Goal: Leave review/rating: Share an evaluation or opinion about a product, service, or content

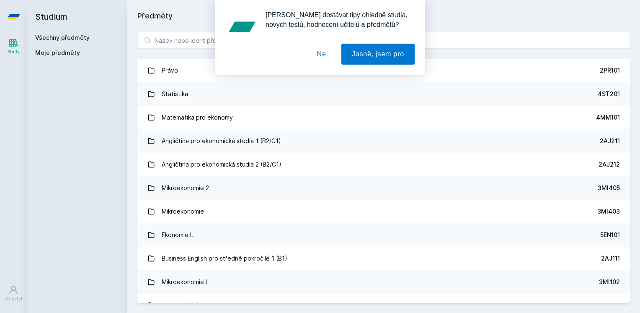
click at [323, 53] on button "Ne" at bounding box center [322, 54] width 30 height 21
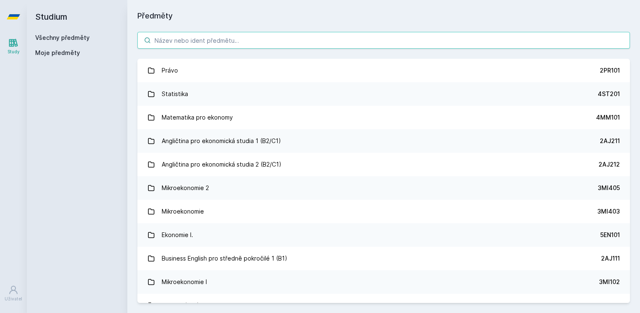
click at [187, 48] on input "search" at bounding box center [383, 40] width 493 height 17
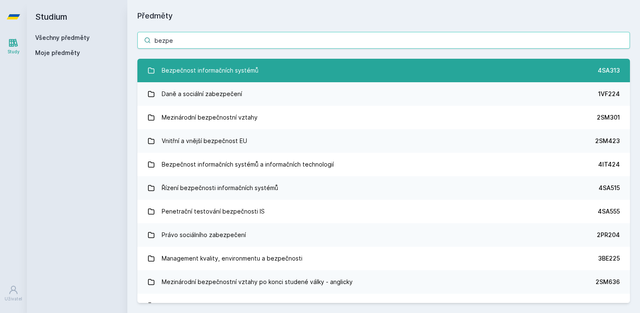
type input "bezpe"
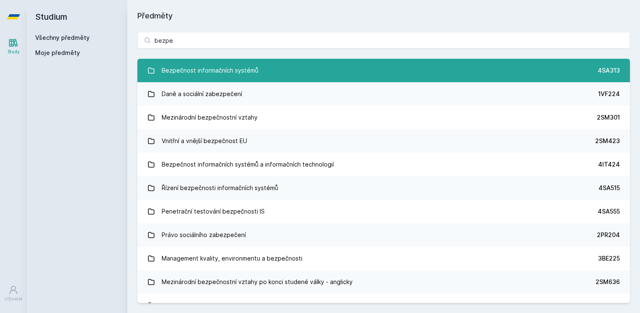
click at [245, 67] on div "Bezpečnost informačních systémů" at bounding box center [210, 70] width 97 height 17
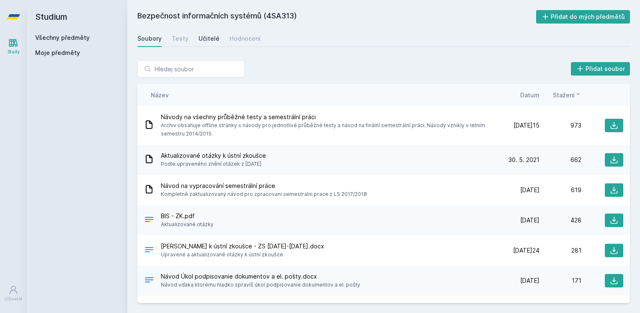
click at [213, 39] on div "Učitelé" at bounding box center [209, 38] width 21 height 8
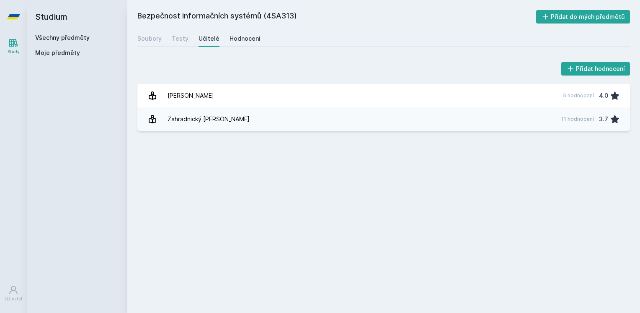
click at [238, 39] on div "Hodnocení" at bounding box center [245, 38] width 31 height 8
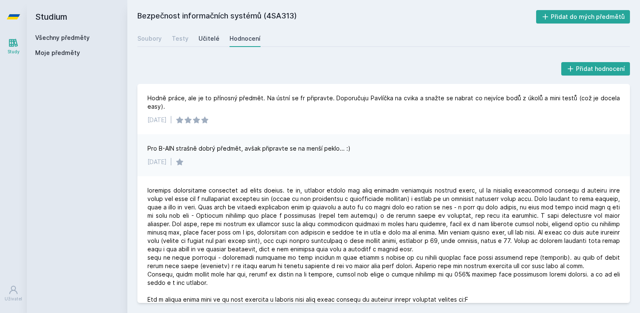
click at [211, 39] on div "Učitelé" at bounding box center [209, 38] width 21 height 8
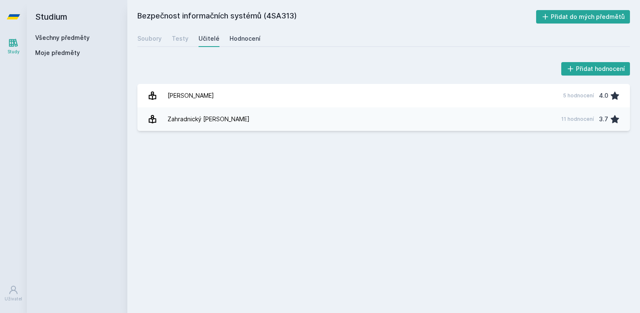
click at [248, 41] on div "Hodnocení" at bounding box center [245, 38] width 31 height 8
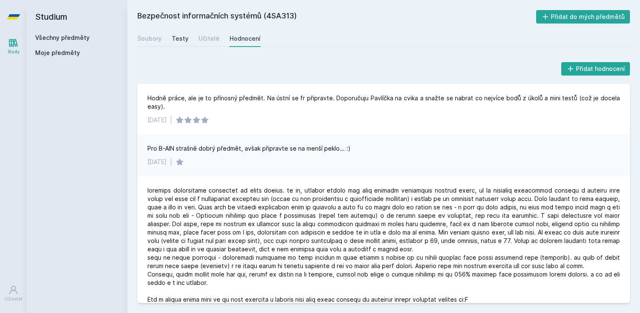
drag, startPoint x: 168, startPoint y: 39, endPoint x: 176, endPoint y: 38, distance: 8.8
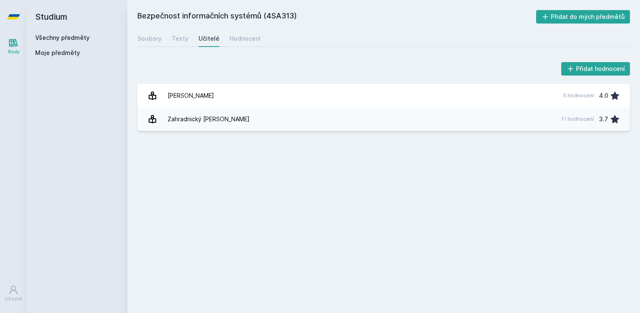
drag, startPoint x: 192, startPoint y: 42, endPoint x: 196, endPoint y: 40, distance: 4.3
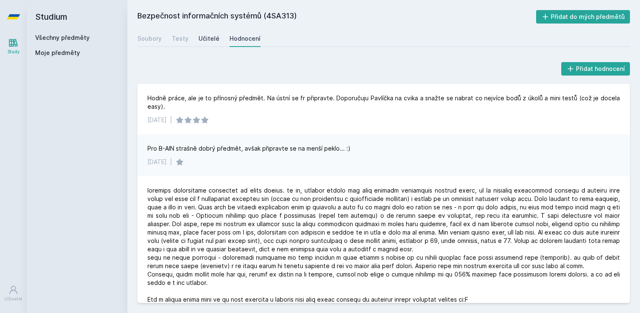
drag, startPoint x: 206, startPoint y: 38, endPoint x: 211, endPoint y: 38, distance: 5.0
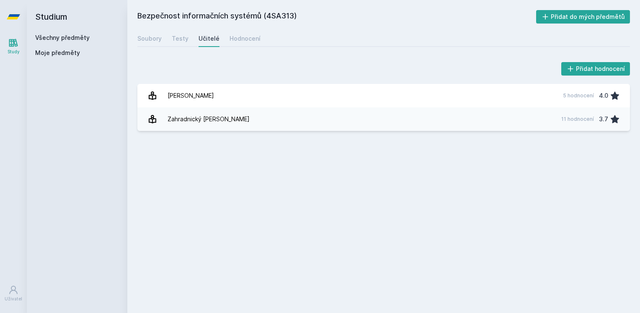
drag, startPoint x: 215, startPoint y: 39, endPoint x: 219, endPoint y: 41, distance: 4.5
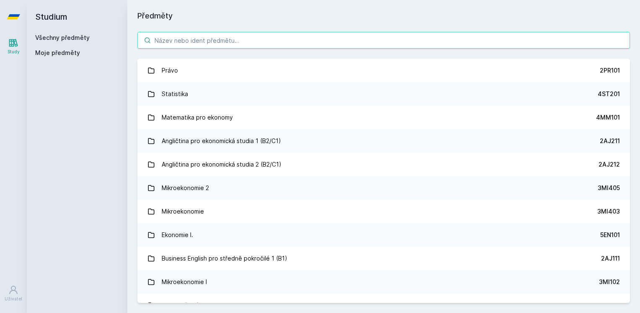
click at [219, 41] on input "search" at bounding box center [383, 40] width 493 height 17
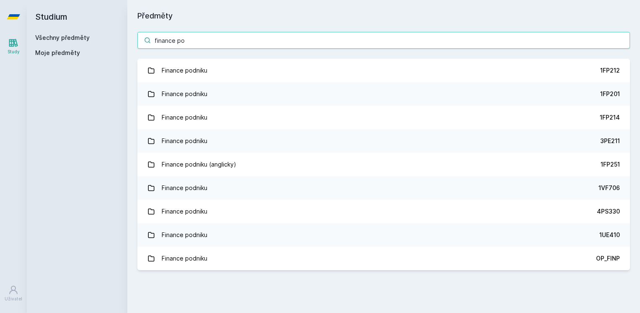
type input "finance po"
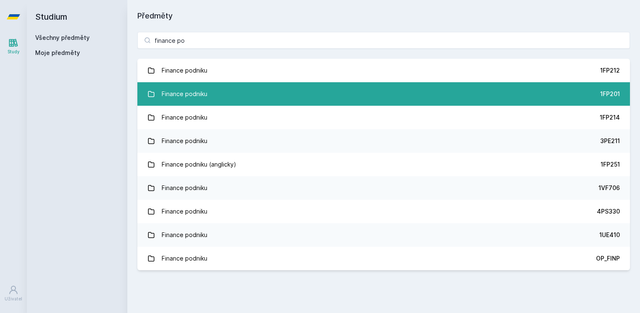
click at [394, 95] on link "Finance podniku 1FP201" at bounding box center [383, 93] width 493 height 23
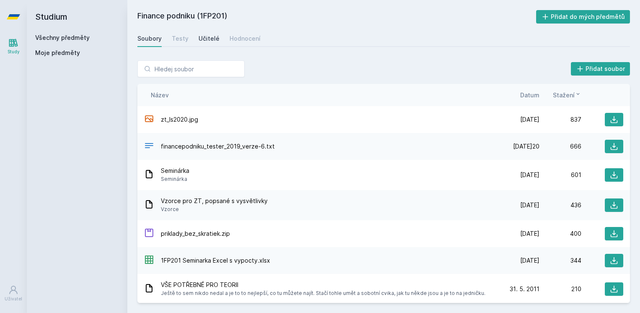
click at [209, 41] on div "Učitelé" at bounding box center [209, 38] width 21 height 8
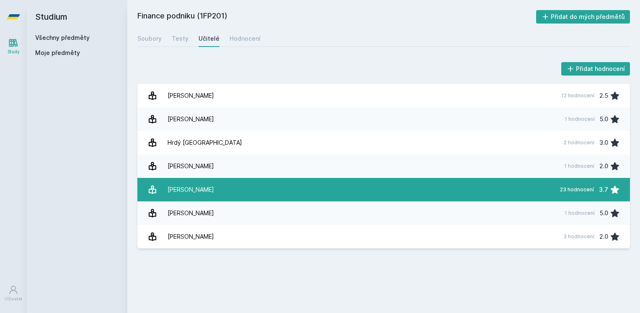
click at [227, 186] on link "[PERSON_NAME] 23 hodnocení 3.7" at bounding box center [383, 189] width 493 height 23
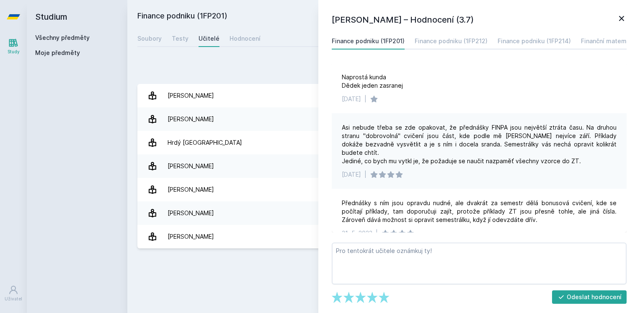
click at [267, 68] on div "Přidat hodnocení" at bounding box center [383, 68] width 493 height 17
click at [240, 39] on div "Hodnocení" at bounding box center [245, 38] width 31 height 8
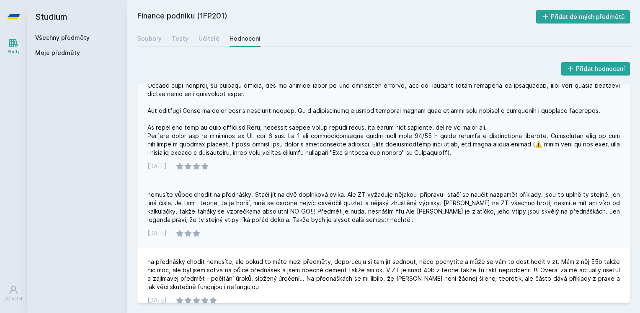
scroll to position [42, 0]
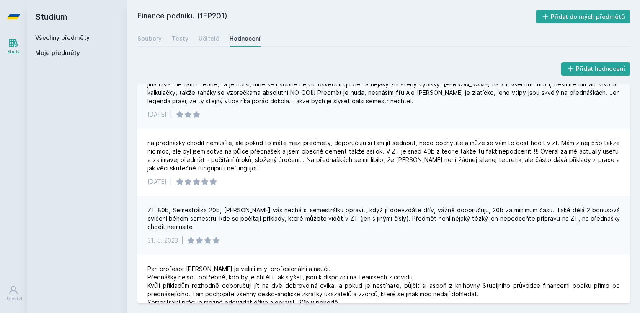
scroll to position [84, 0]
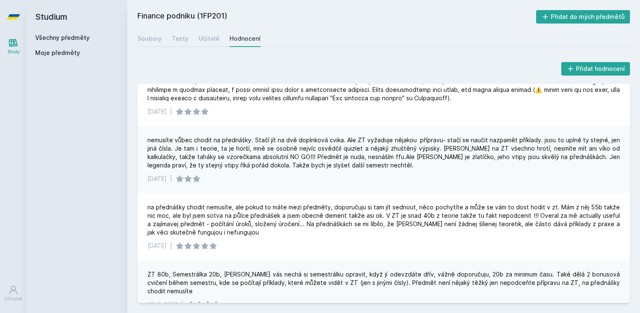
drag, startPoint x: 386, startPoint y: 143, endPoint x: 389, endPoint y: 140, distance: 4.5
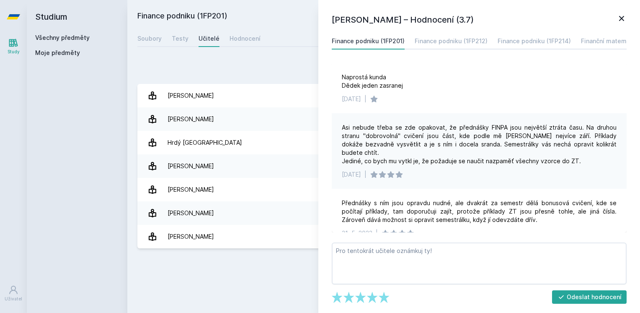
click at [309, 60] on div "Přidat hodnocení" at bounding box center [383, 68] width 493 height 17
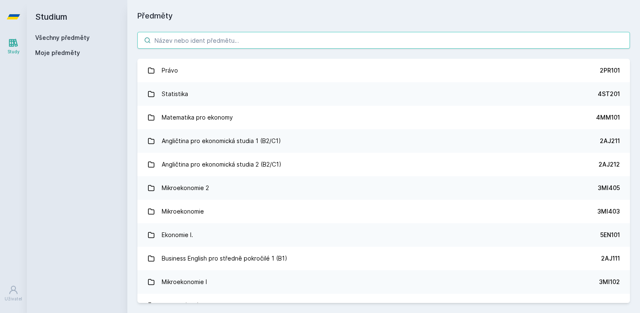
click at [269, 39] on input "search" at bounding box center [383, 40] width 493 height 17
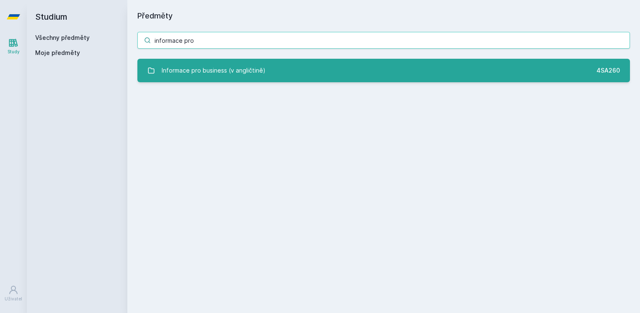
type input "informace pro"
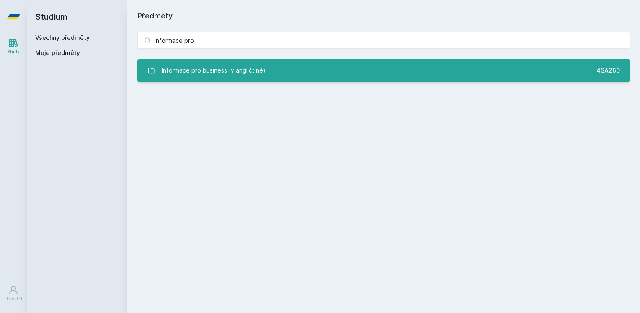
click at [334, 66] on link "Informace pro business (v angličtině) 4SA260" at bounding box center [383, 70] width 493 height 23
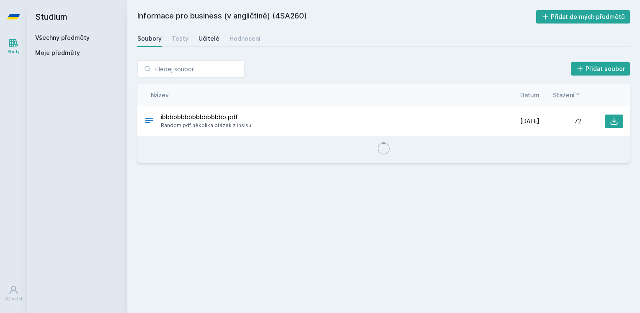
click at [216, 37] on div "Učitelé" at bounding box center [209, 38] width 21 height 8
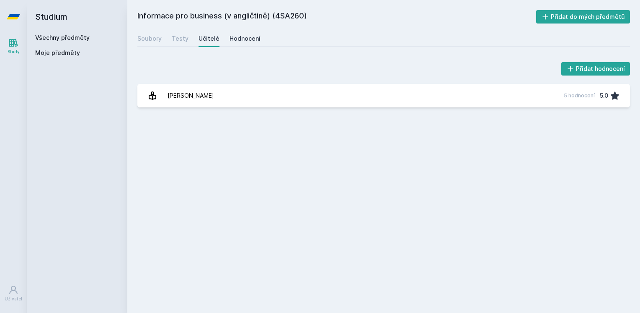
click at [236, 35] on div "Hodnocení" at bounding box center [245, 38] width 31 height 8
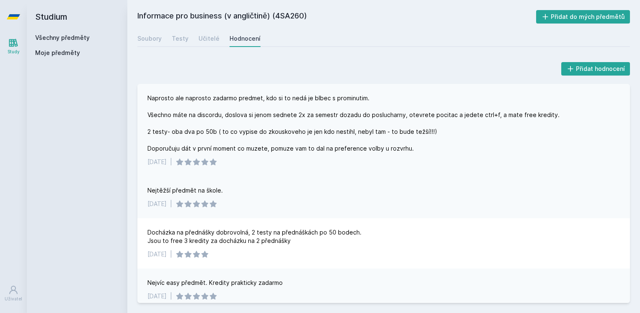
scroll to position [7, 0]
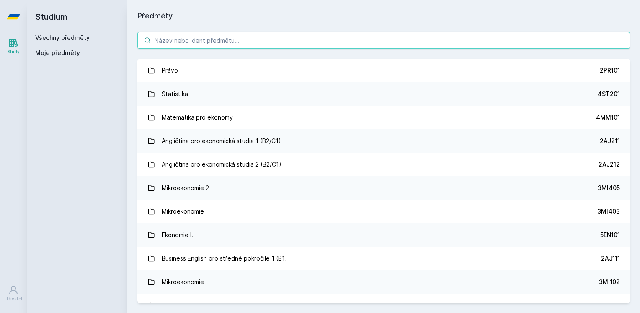
click at [209, 38] on input "search" at bounding box center [383, 40] width 493 height 17
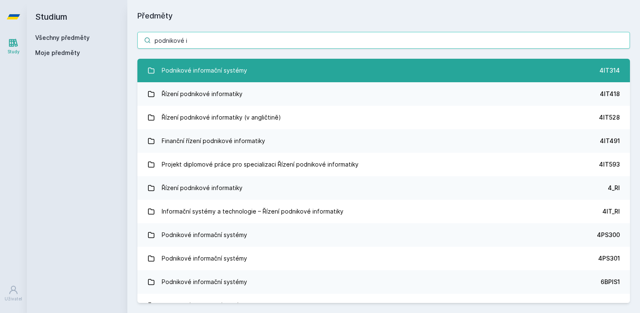
type input "podnikové i"
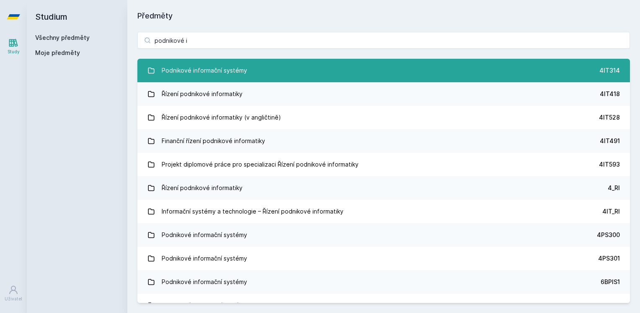
click at [266, 77] on link "Podnikové informační systémy 4IT314" at bounding box center [383, 70] width 493 height 23
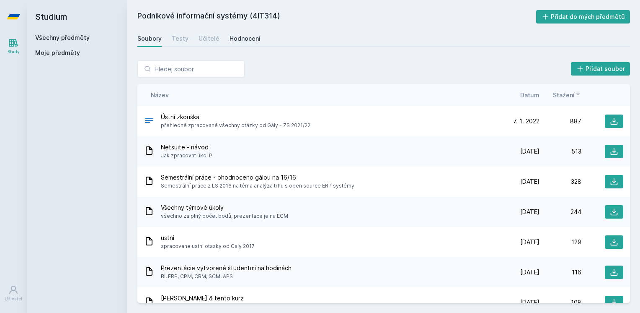
click at [236, 37] on div "Hodnocení" at bounding box center [245, 38] width 31 height 8
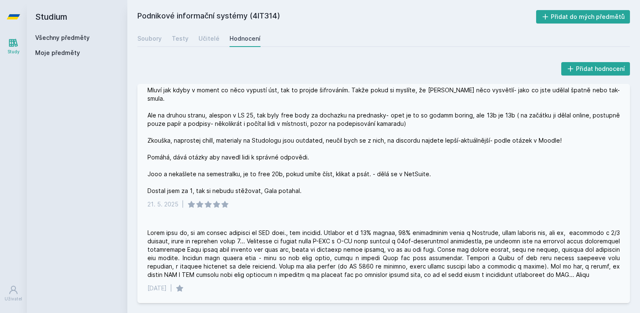
scroll to position [84, 0]
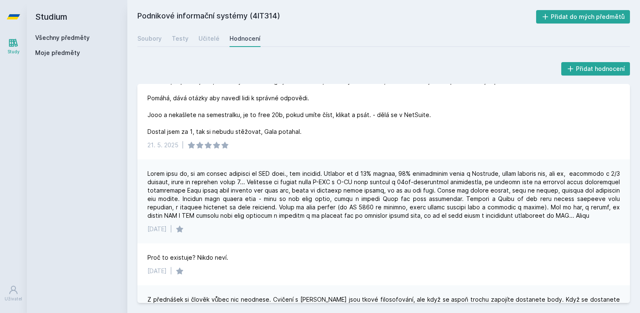
drag, startPoint x: 257, startPoint y: 22, endPoint x: 256, endPoint y: 29, distance: 6.8
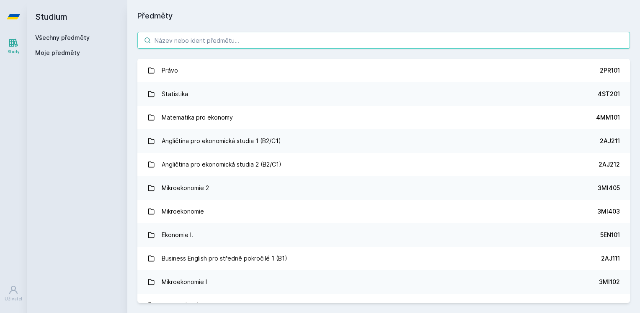
click at [253, 36] on input "search" at bounding box center [383, 40] width 493 height 17
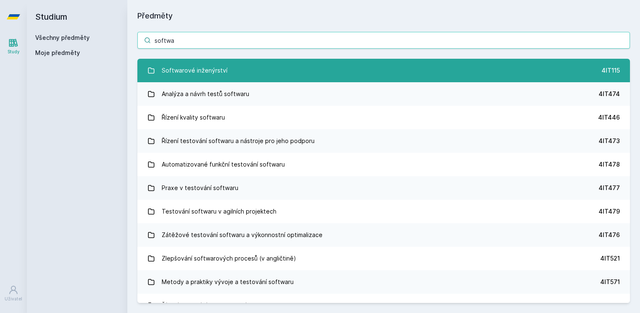
type input "softwa"
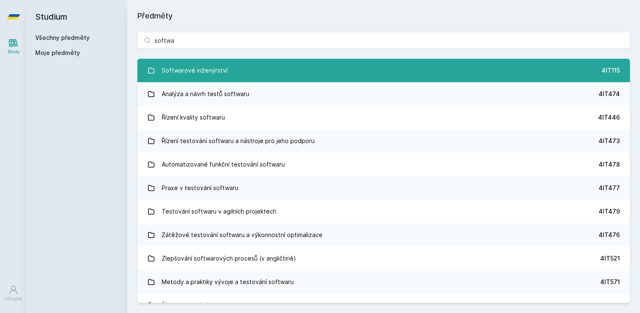
click at [263, 69] on link "Softwarové inženýrství 4IT115" at bounding box center [383, 70] width 493 height 23
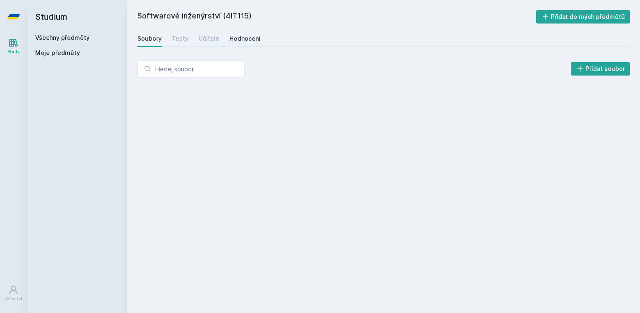
click at [230, 39] on div "Hodnocení" at bounding box center [245, 38] width 31 height 8
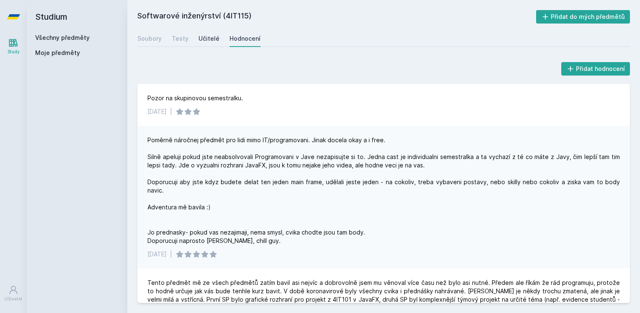
click at [208, 40] on div "Učitelé" at bounding box center [209, 38] width 21 height 8
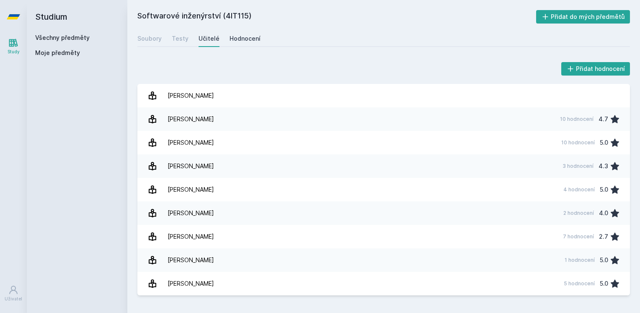
click at [253, 44] on link "Hodnocení" at bounding box center [245, 38] width 31 height 17
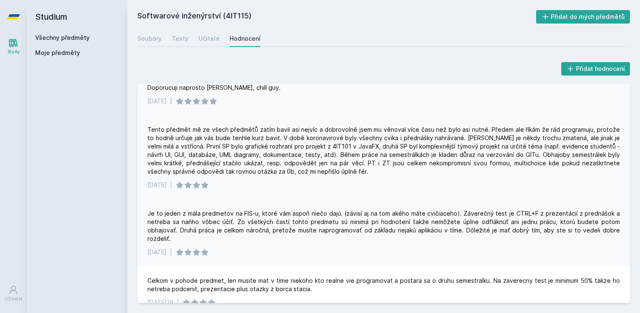
scroll to position [168, 0]
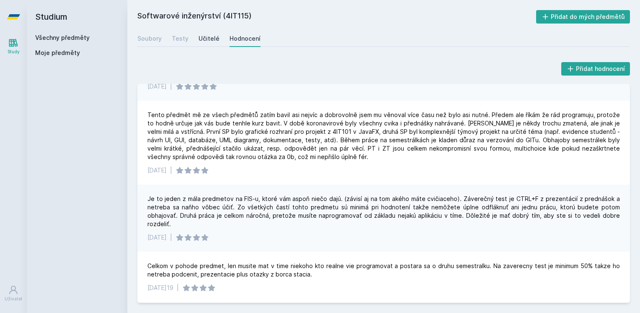
click at [212, 40] on div "Učitelé" at bounding box center [209, 38] width 21 height 8
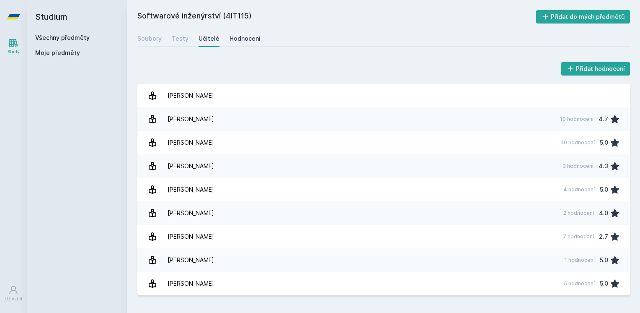
click at [235, 35] on div "Hodnocení" at bounding box center [245, 38] width 31 height 8
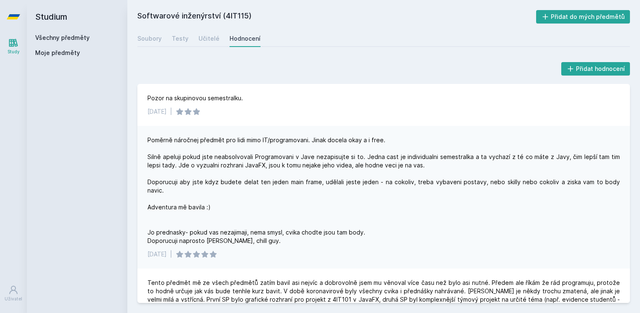
drag, startPoint x: 338, startPoint y: 78, endPoint x: 342, endPoint y: 73, distance: 6.3
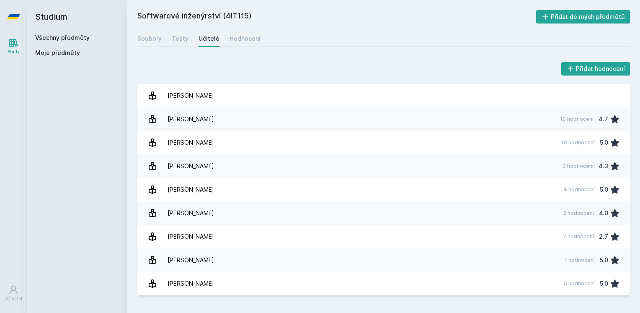
drag, startPoint x: 309, startPoint y: 60, endPoint x: 307, endPoint y: 49, distance: 10.4
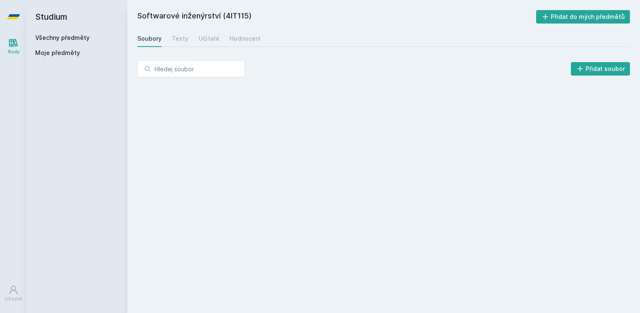
drag, startPoint x: 302, startPoint y: 43, endPoint x: 307, endPoint y: 41, distance: 5.4
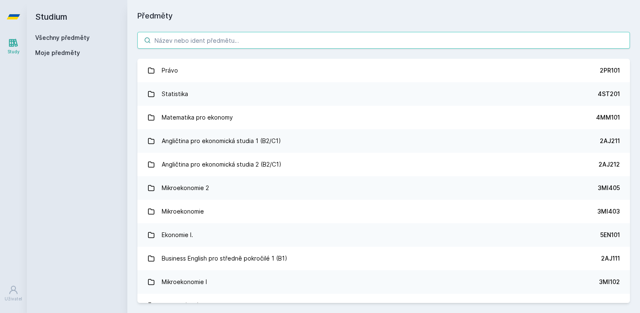
click at [295, 43] on input "search" at bounding box center [383, 40] width 493 height 17
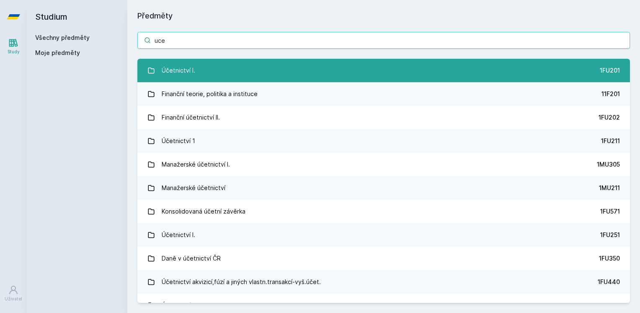
type input "uce"
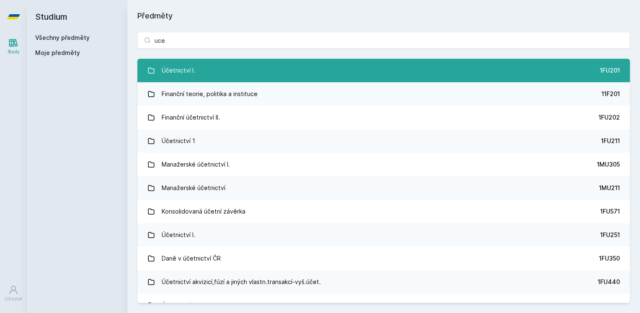
click at [365, 67] on link "Účetnictví I. 1FU201" at bounding box center [383, 70] width 493 height 23
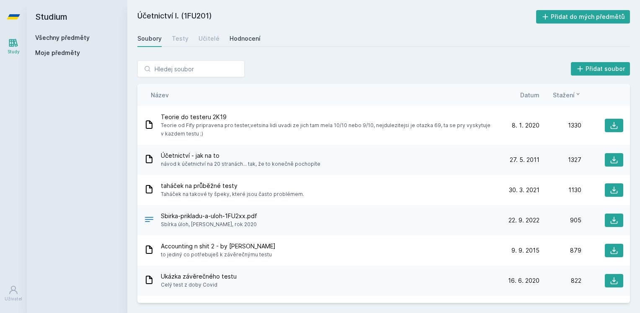
click at [243, 36] on div "Hodnocení" at bounding box center [245, 38] width 31 height 8
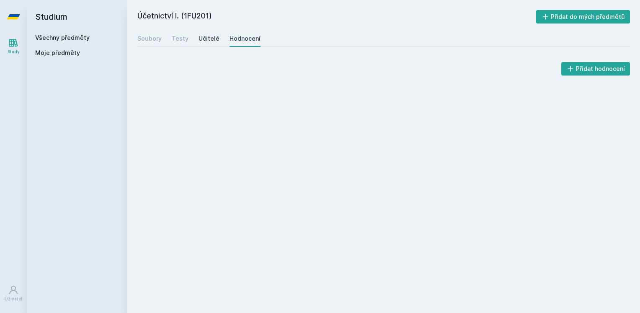
click at [213, 37] on div "Učitelé" at bounding box center [209, 38] width 21 height 8
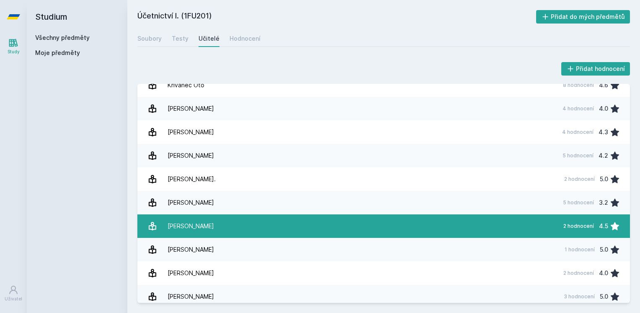
scroll to position [485, 0]
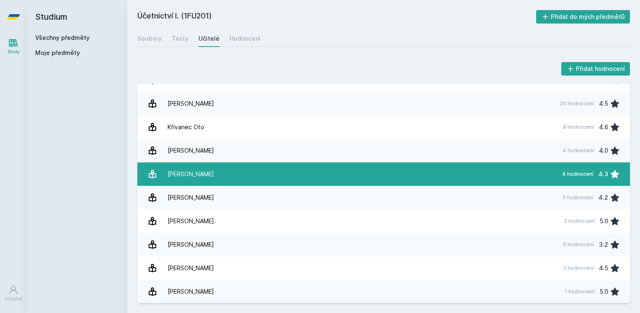
click at [290, 169] on link "[PERSON_NAME] 4 hodnocení 4.3" at bounding box center [383, 173] width 493 height 23
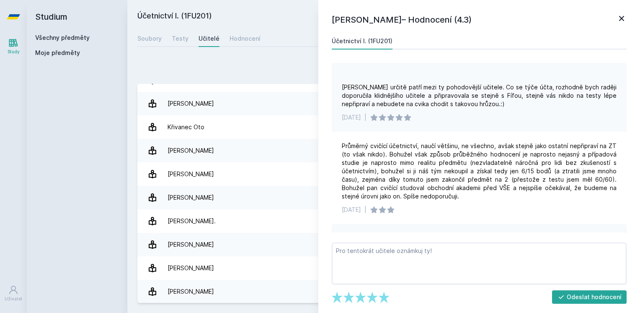
scroll to position [168, 0]
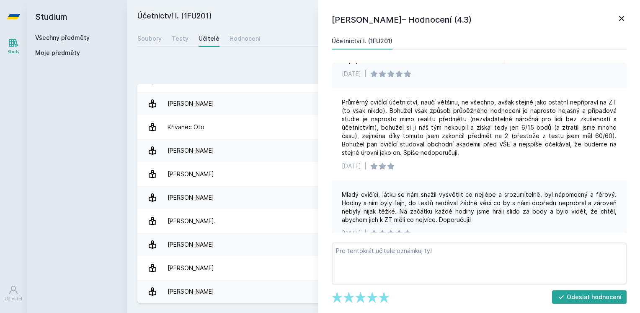
click at [293, 60] on div "Přidat hodnocení [PERSON_NAME] – Hodnocení (4.3) Účetnictví I. (1FU201) [DATE] …" at bounding box center [383, 181] width 513 height 262
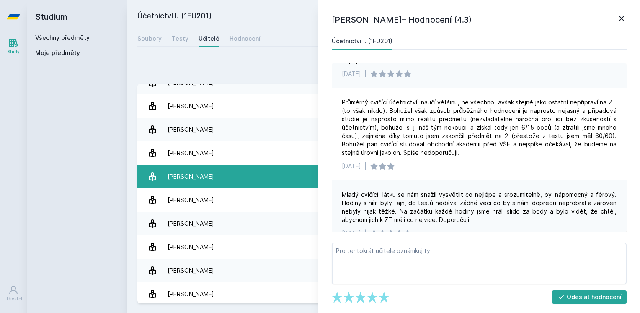
scroll to position [1494, 0]
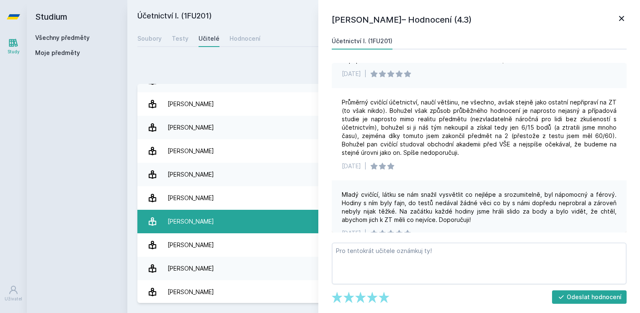
click at [227, 230] on link "[PERSON_NAME] 14 hodnocení 1.6" at bounding box center [383, 221] width 493 height 23
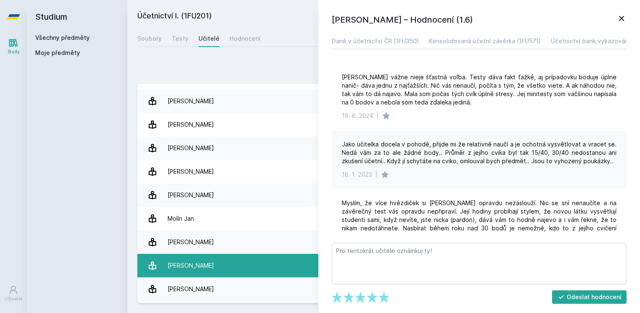
scroll to position [572, 0]
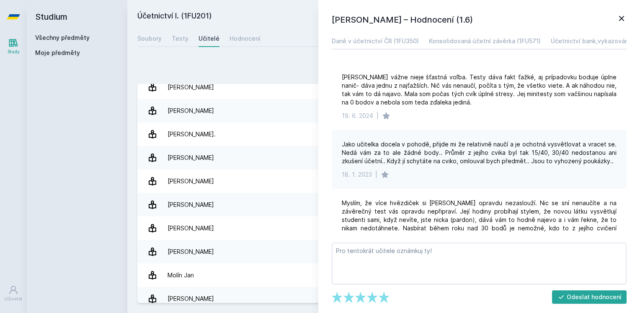
click at [270, 14] on h2 "Účetnictví I. (1FU201)" at bounding box center [336, 16] width 399 height 13
drag, startPoint x: 624, startPoint y: 16, endPoint x: 598, endPoint y: 26, distance: 28.3
click at [478, 16] on icon at bounding box center [622, 18] width 10 height 10
drag, startPoint x: 419, startPoint y: 60, endPoint x: 333, endPoint y: 49, distance: 86.5
drag, startPoint x: 278, startPoint y: 51, endPoint x: 271, endPoint y: 49, distance: 7.6
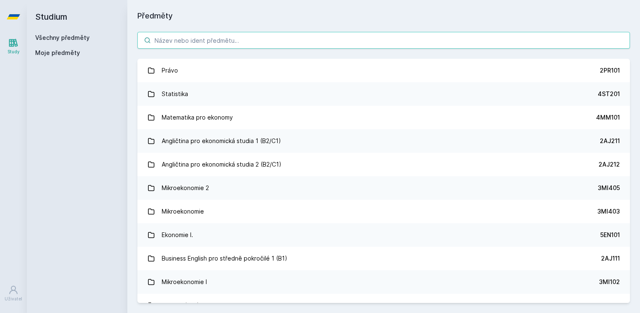
click at [260, 44] on input "search" at bounding box center [383, 40] width 493 height 17
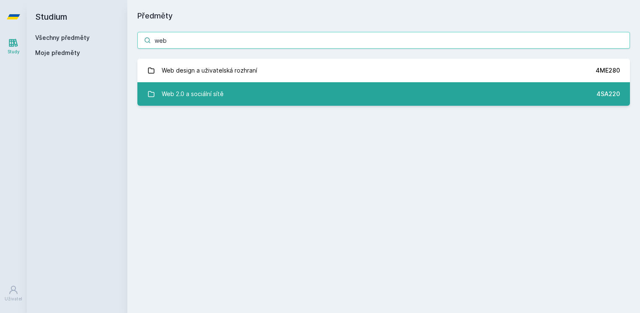
type input "web"
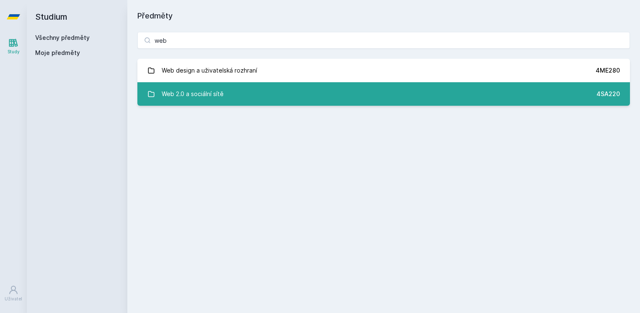
click at [410, 90] on link "Web 2.0 a sociální sítě 4SA220" at bounding box center [383, 93] width 493 height 23
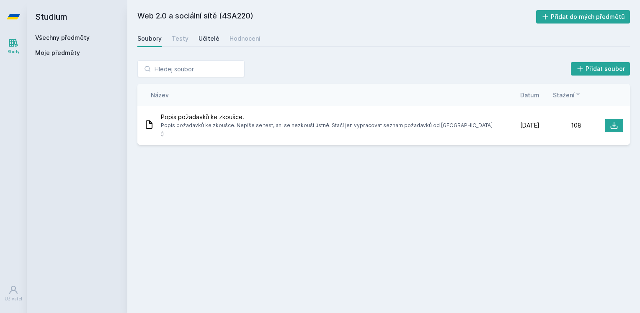
click at [202, 41] on div "Učitelé" at bounding box center [209, 38] width 21 height 8
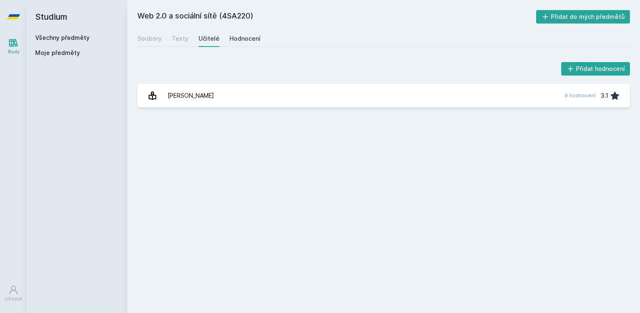
click at [251, 44] on link "Hodnocení" at bounding box center [245, 38] width 31 height 17
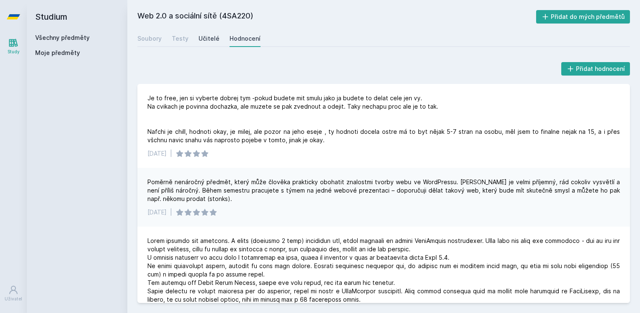
click at [200, 40] on div "Učitelé" at bounding box center [209, 38] width 21 height 8
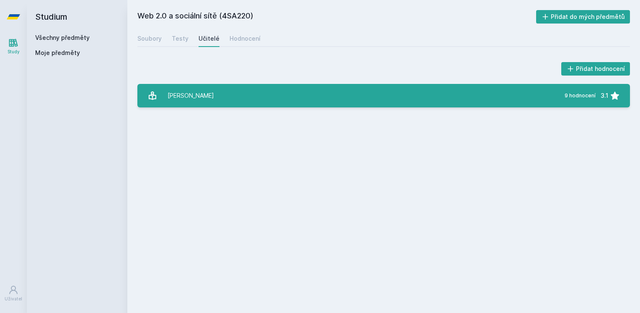
click at [227, 104] on link "[PERSON_NAME] 9 hodnocení 3.1" at bounding box center [383, 95] width 493 height 23
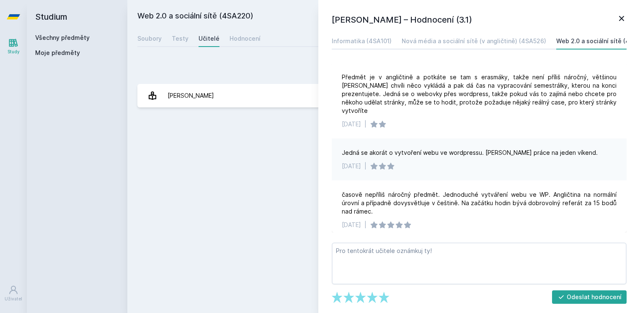
click at [284, 59] on div "Přidat hodnocení [PERSON_NAME] – Hodnocení (3.1) Informatika (4SA101) Nová médi…" at bounding box center [383, 83] width 513 height 67
click at [243, 39] on div "Hodnocení" at bounding box center [245, 38] width 31 height 8
